Goal: Book appointment/travel/reservation

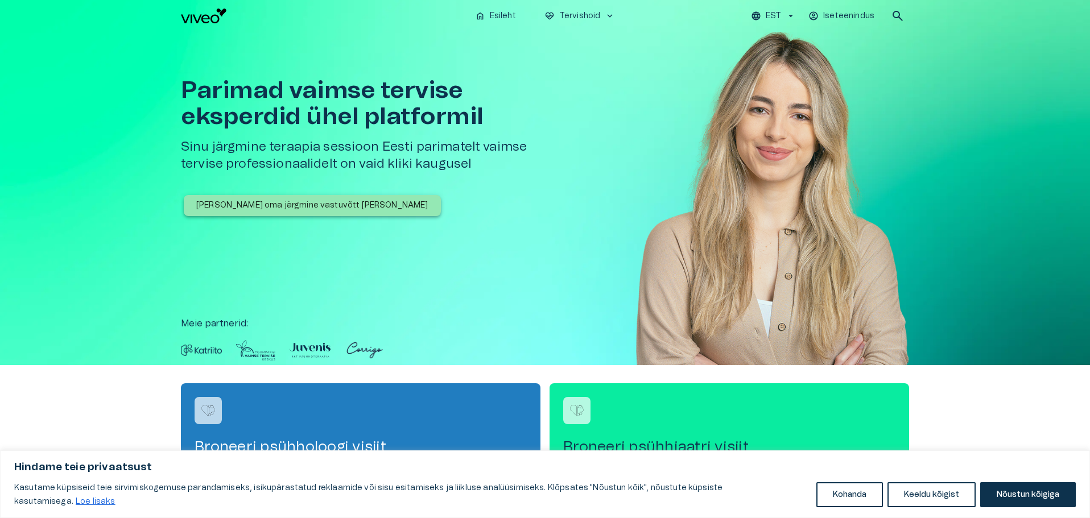
click at [292, 202] on p "[PERSON_NAME] oma järgmine vastuvõtt [PERSON_NAME]" at bounding box center [312, 206] width 232 height 12
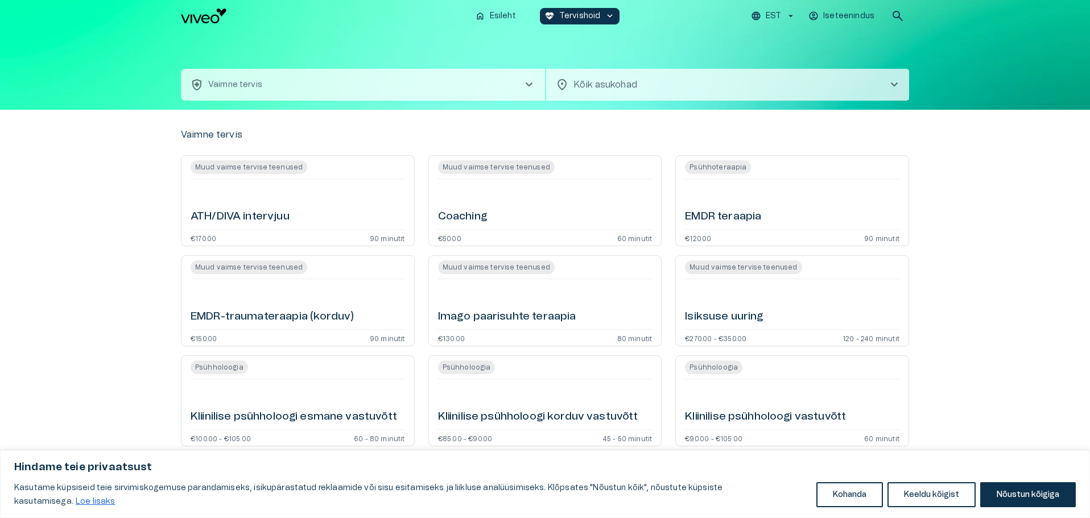
click at [700, 78] on body "Hindame teie privaatsust Kasutame küpsiseid teie sirvimiskogemuse parandamiseks…" at bounding box center [545, 259] width 1090 height 518
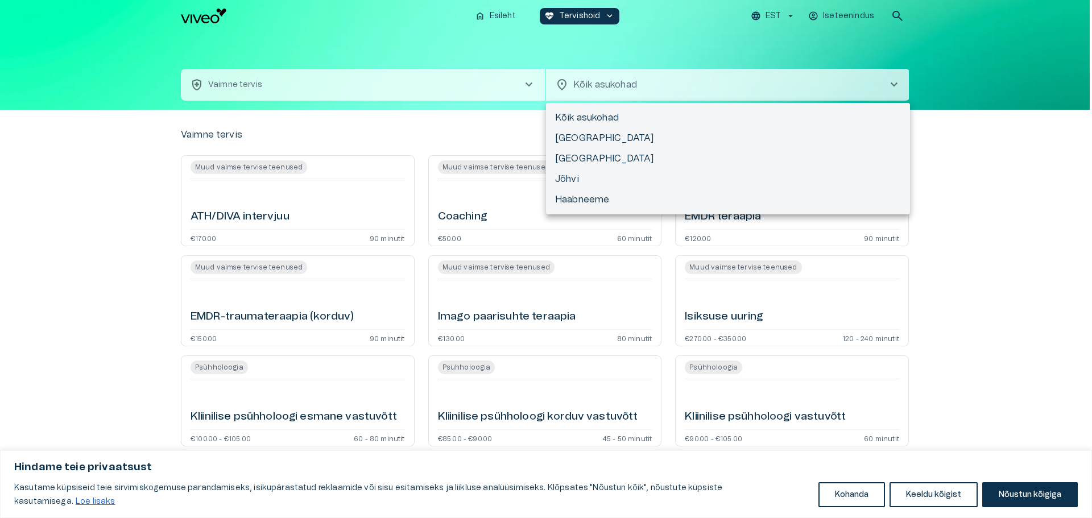
click at [587, 159] on li "[GEOGRAPHIC_DATA]" at bounding box center [728, 159] width 364 height 20
type input "**********"
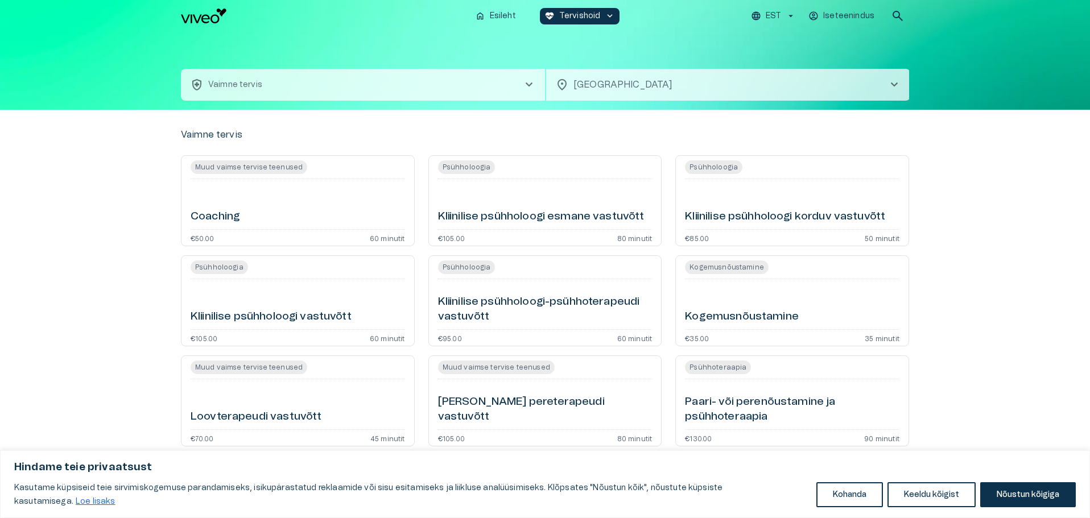
click at [402, 85] on button "health_and_safety Vaimne tervis chevron_right" at bounding box center [363, 85] width 364 height 32
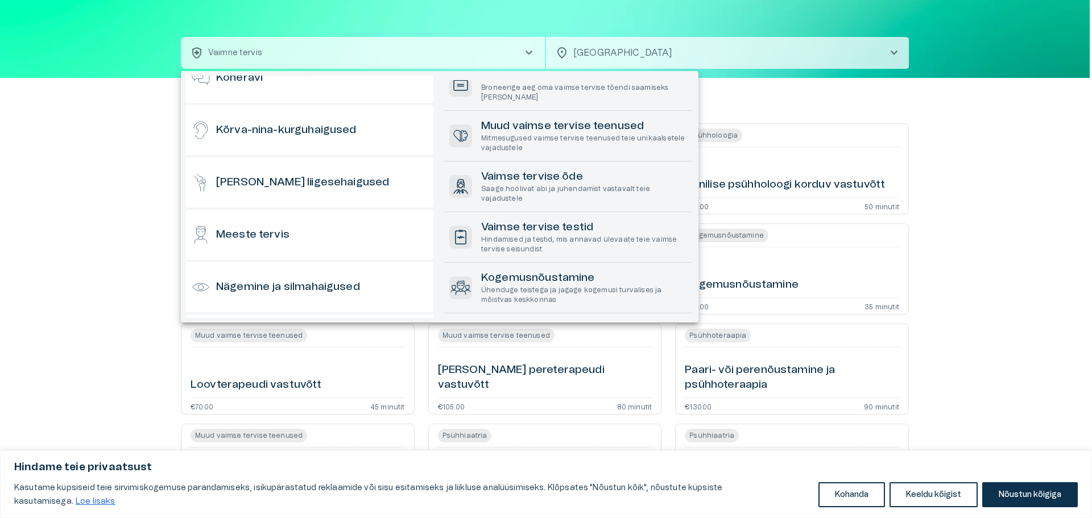
scroll to position [341, 0]
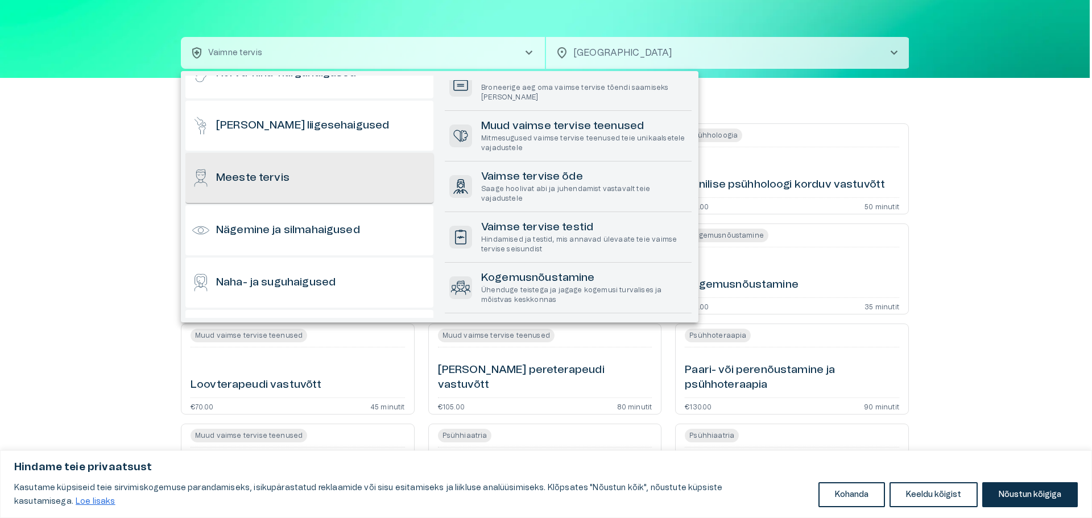
click at [334, 174] on div "Meeste tervis" at bounding box center [309, 178] width 248 height 50
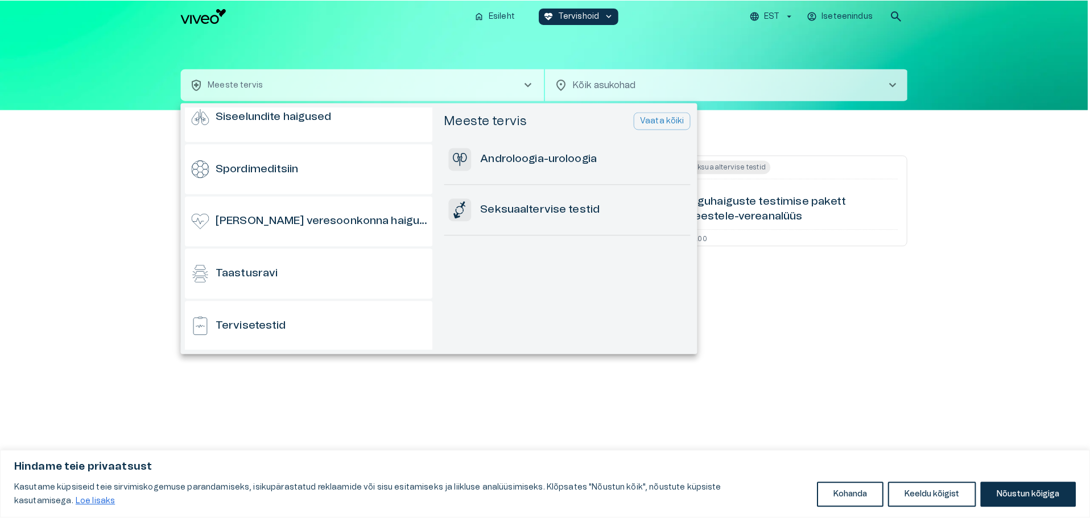
scroll to position [910, 0]
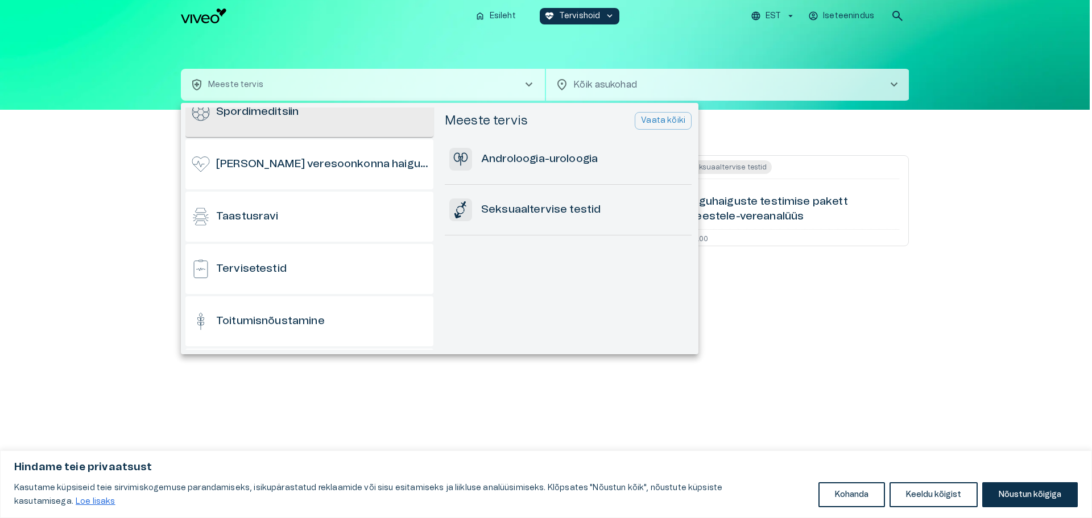
click at [321, 122] on div "Spordimeditsiin" at bounding box center [309, 112] width 248 height 50
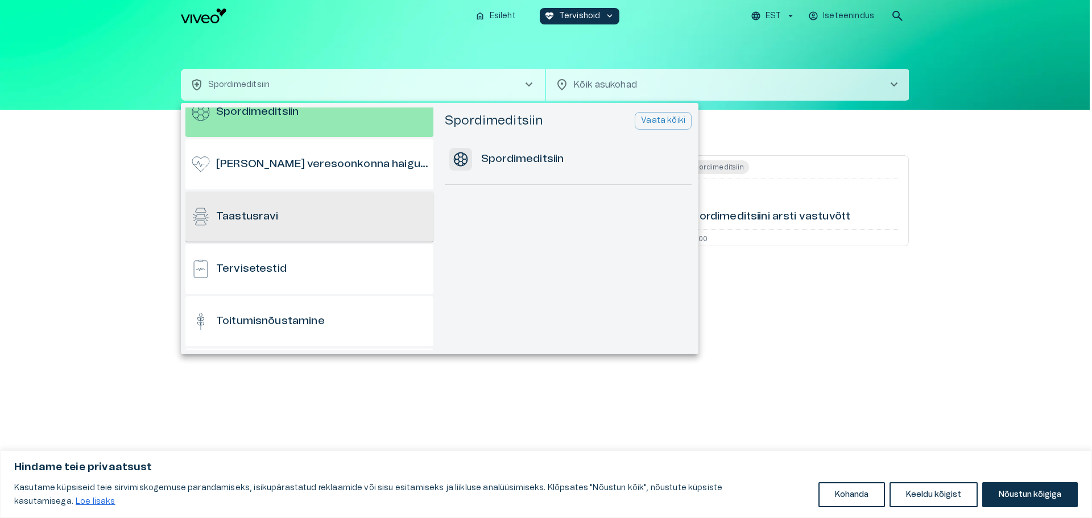
click at [295, 212] on div "Taastusravi" at bounding box center [309, 217] width 248 height 50
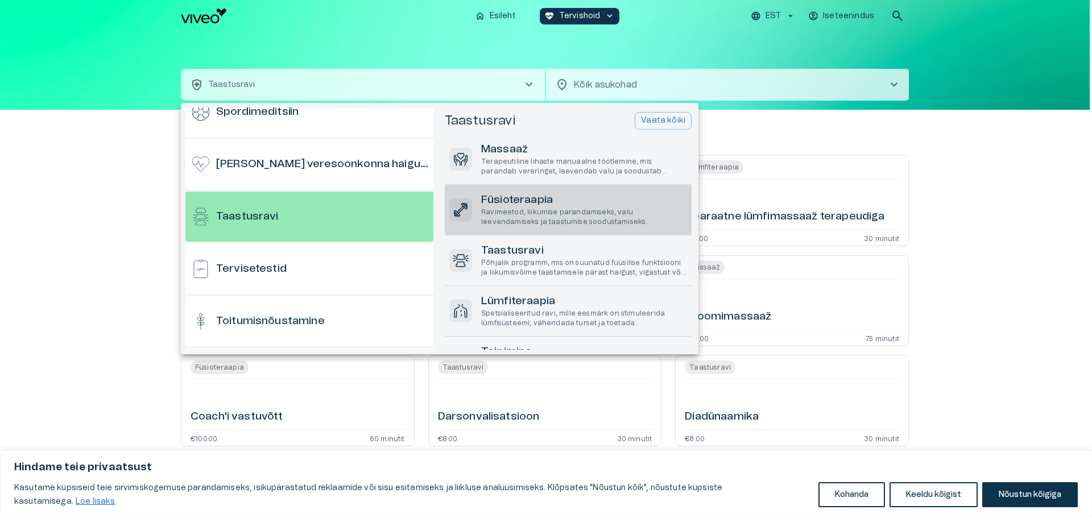
click at [518, 199] on h6 "Füsioteraapia" at bounding box center [584, 200] width 206 height 15
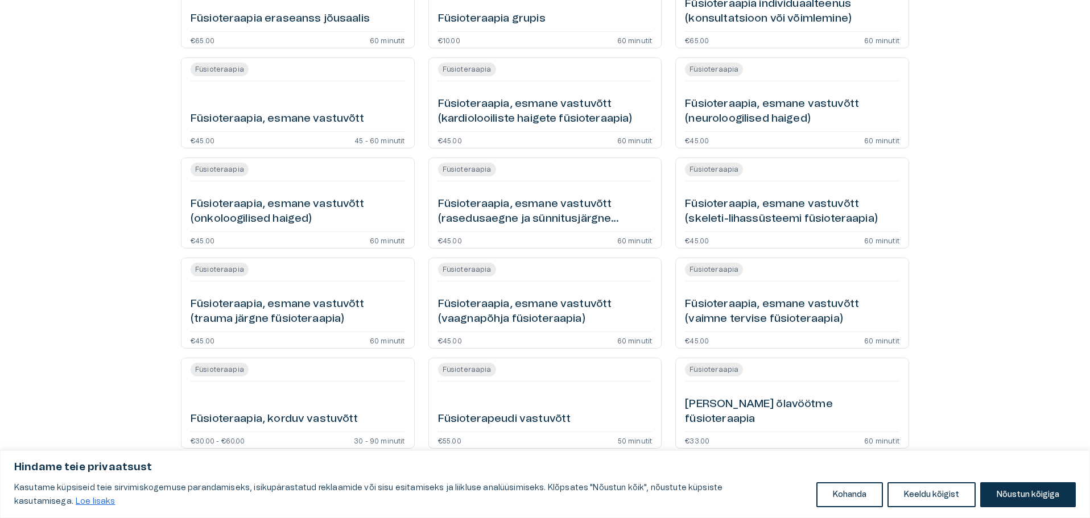
scroll to position [512, 0]
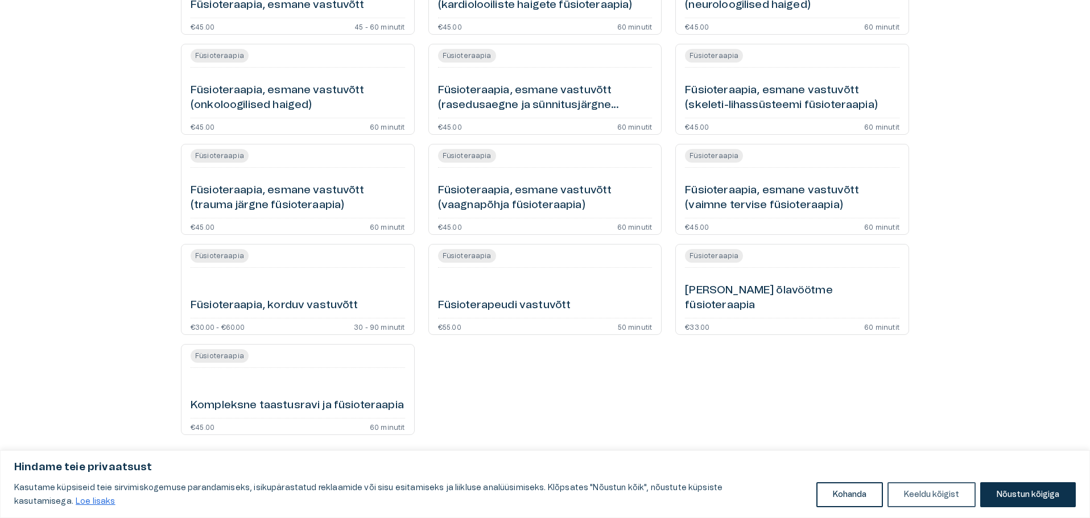
click at [931, 495] on button "Keeldu kõigist" at bounding box center [932, 495] width 88 height 25
